Goal: Find specific page/section: Find specific page/section

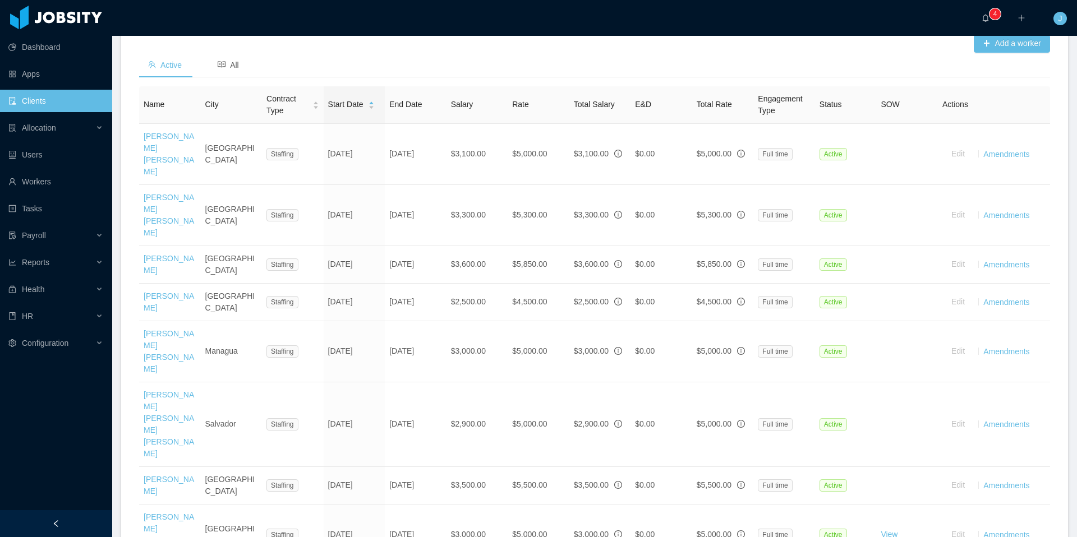
scroll to position [395, 0]
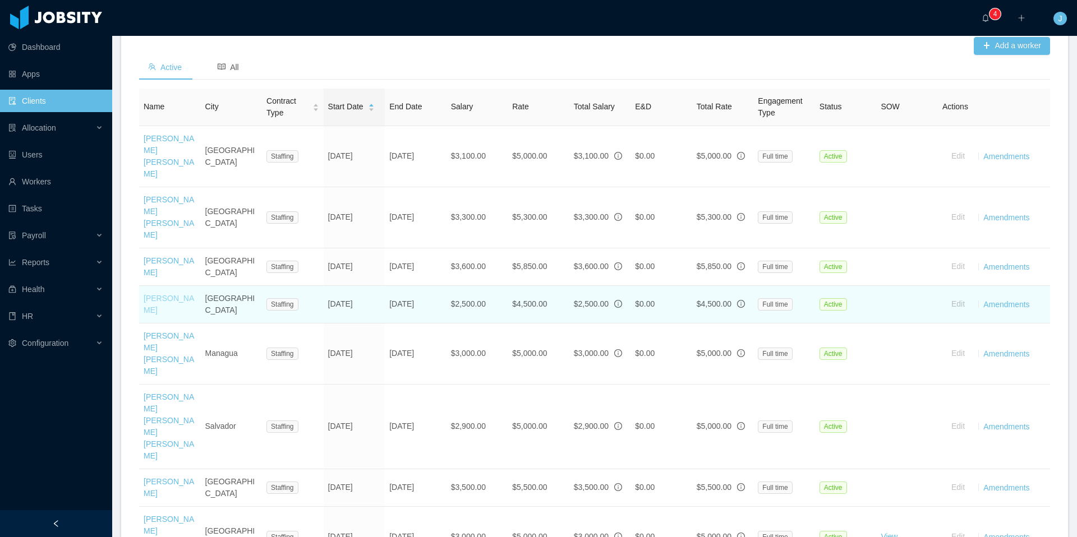
click at [174, 294] on link "[PERSON_NAME]" at bounding box center [169, 304] width 50 height 21
